Goal: Check status

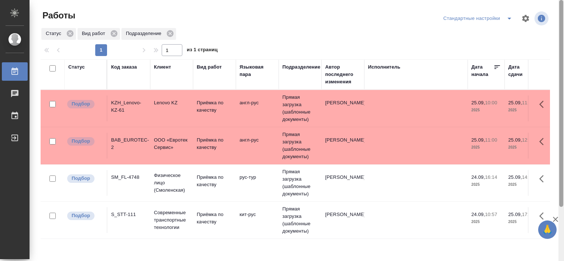
scroll to position [68, 0]
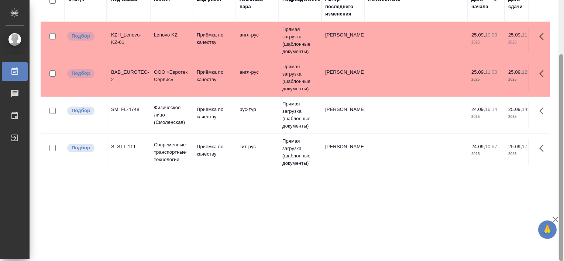
drag, startPoint x: 564, startPoint y: 89, endPoint x: 563, endPoint y: 117, distance: 28.8
click at [563, 117] on div at bounding box center [562, 130] width 6 height 261
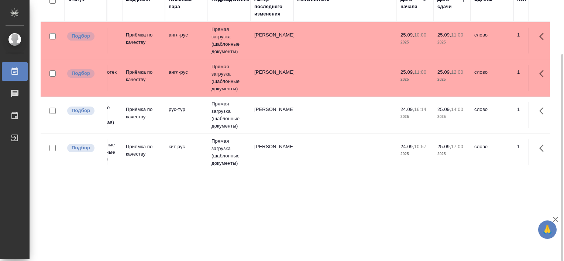
scroll to position [0, 0]
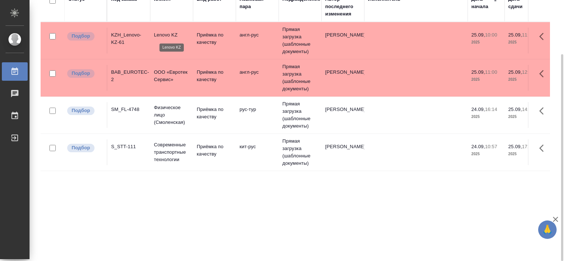
click at [170, 37] on p "Lenovo KZ" at bounding box center [171, 34] width 35 height 7
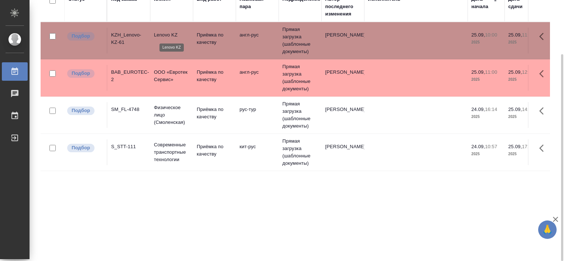
click at [170, 37] on p "Lenovo KZ" at bounding box center [171, 34] width 35 height 7
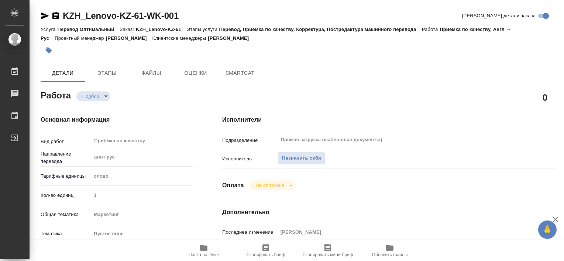
type textarea "x"
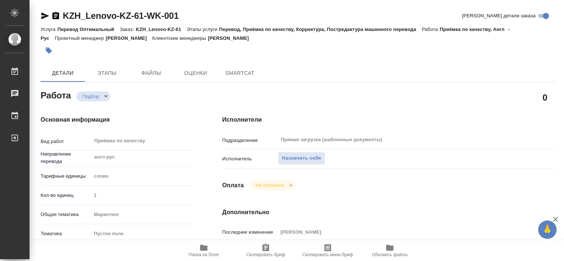
type textarea "x"
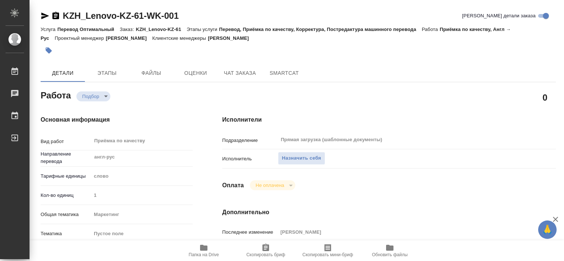
type textarea "x"
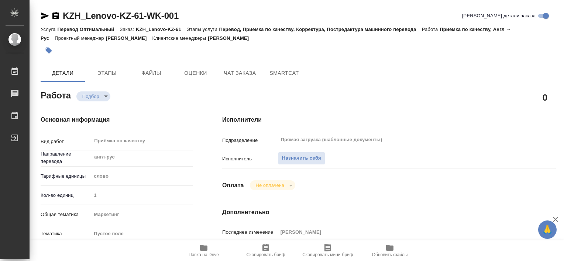
type textarea "x"
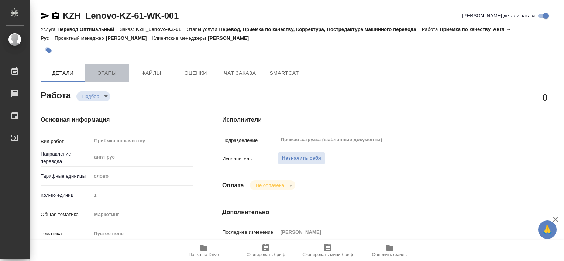
click at [115, 80] on button "Этапы" at bounding box center [107, 73] width 44 height 18
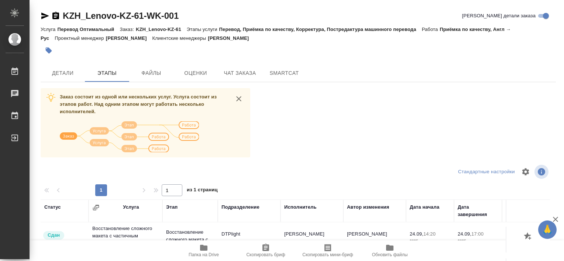
scroll to position [86, 0]
